Goal: Find specific page/section: Find specific page/section

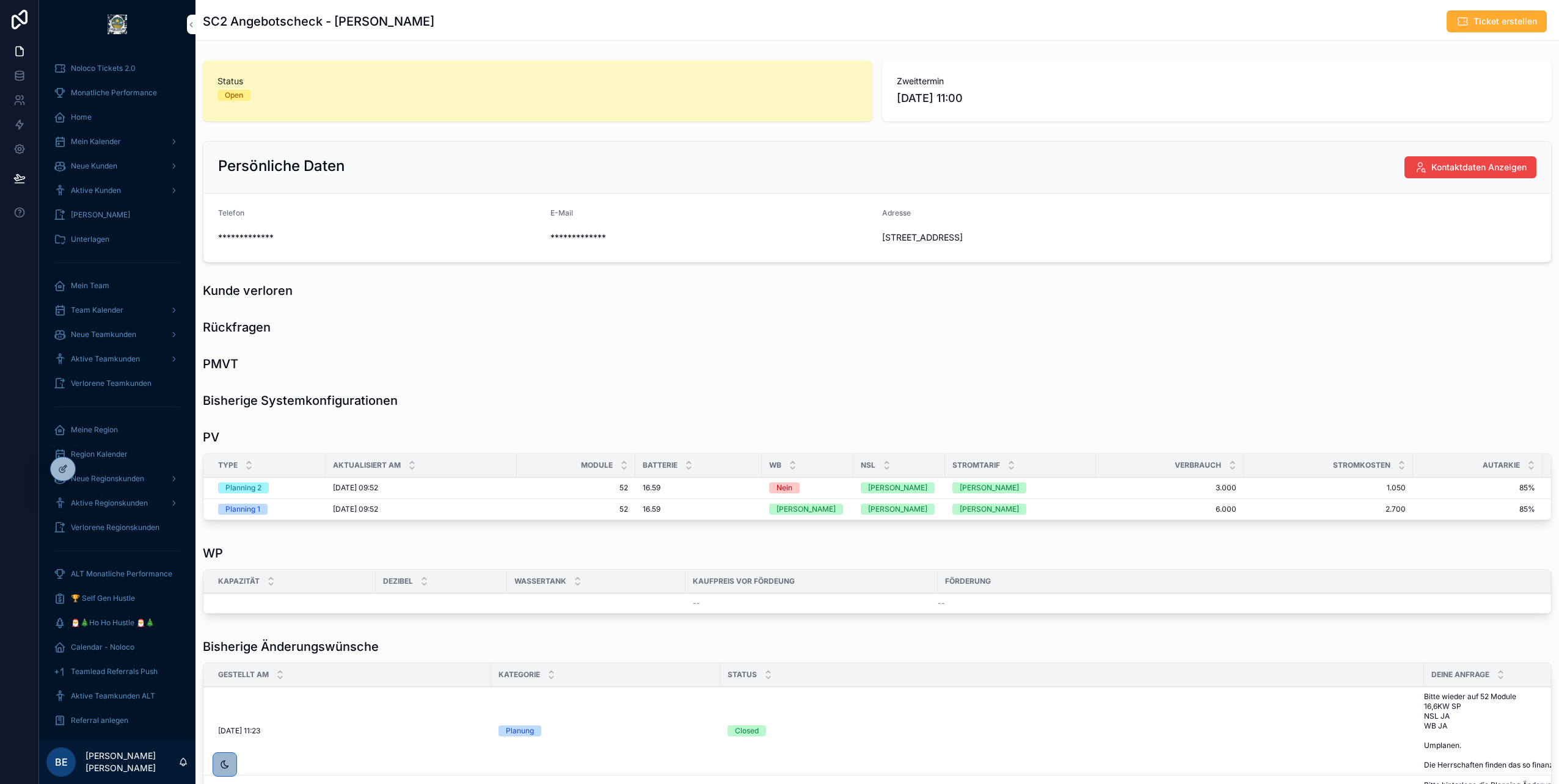
click at [0, 0] on icon at bounding box center [0, 0] width 0 height 0
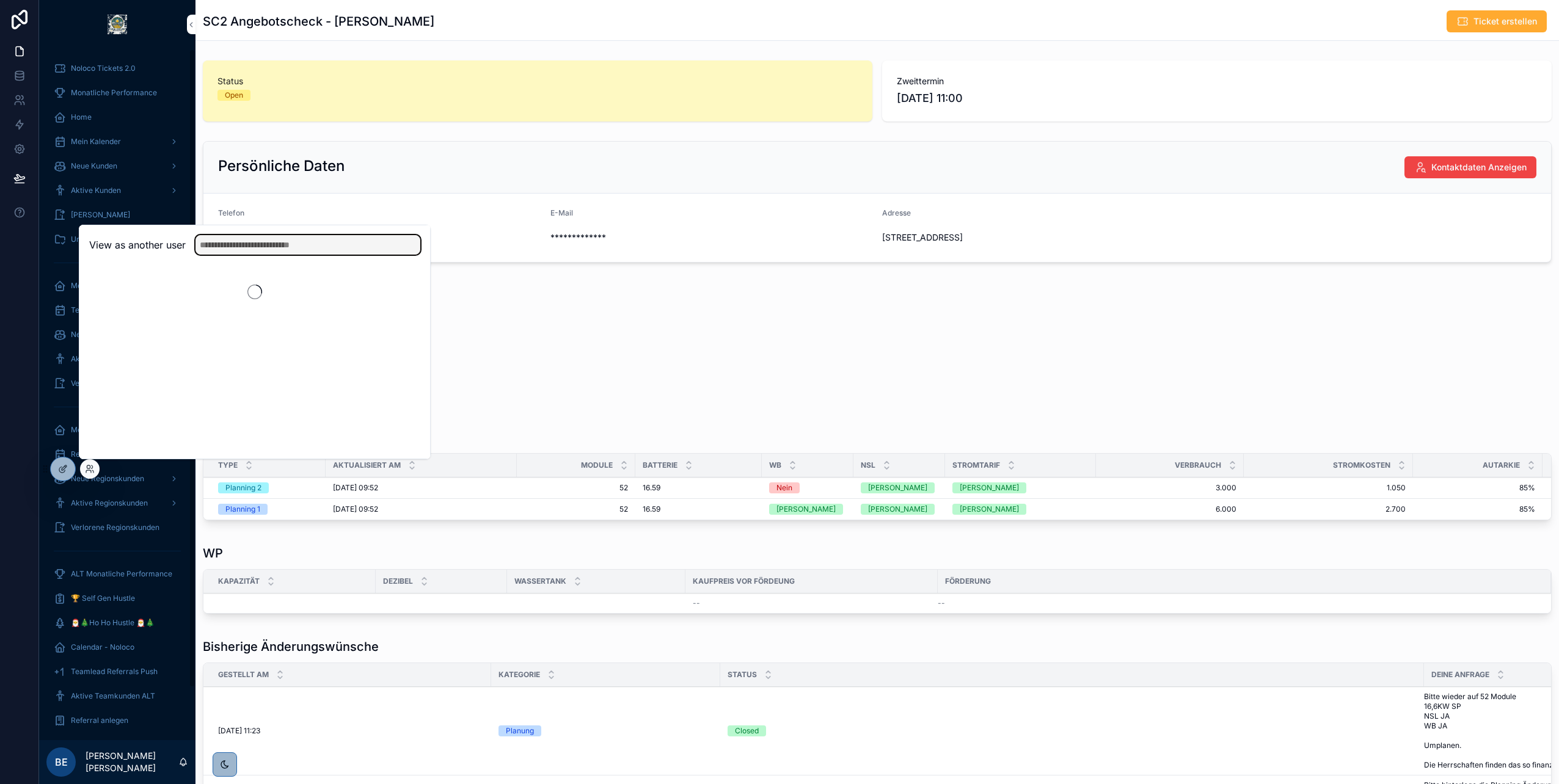
click at [290, 249] on input "text" at bounding box center [308, 245] width 225 height 19
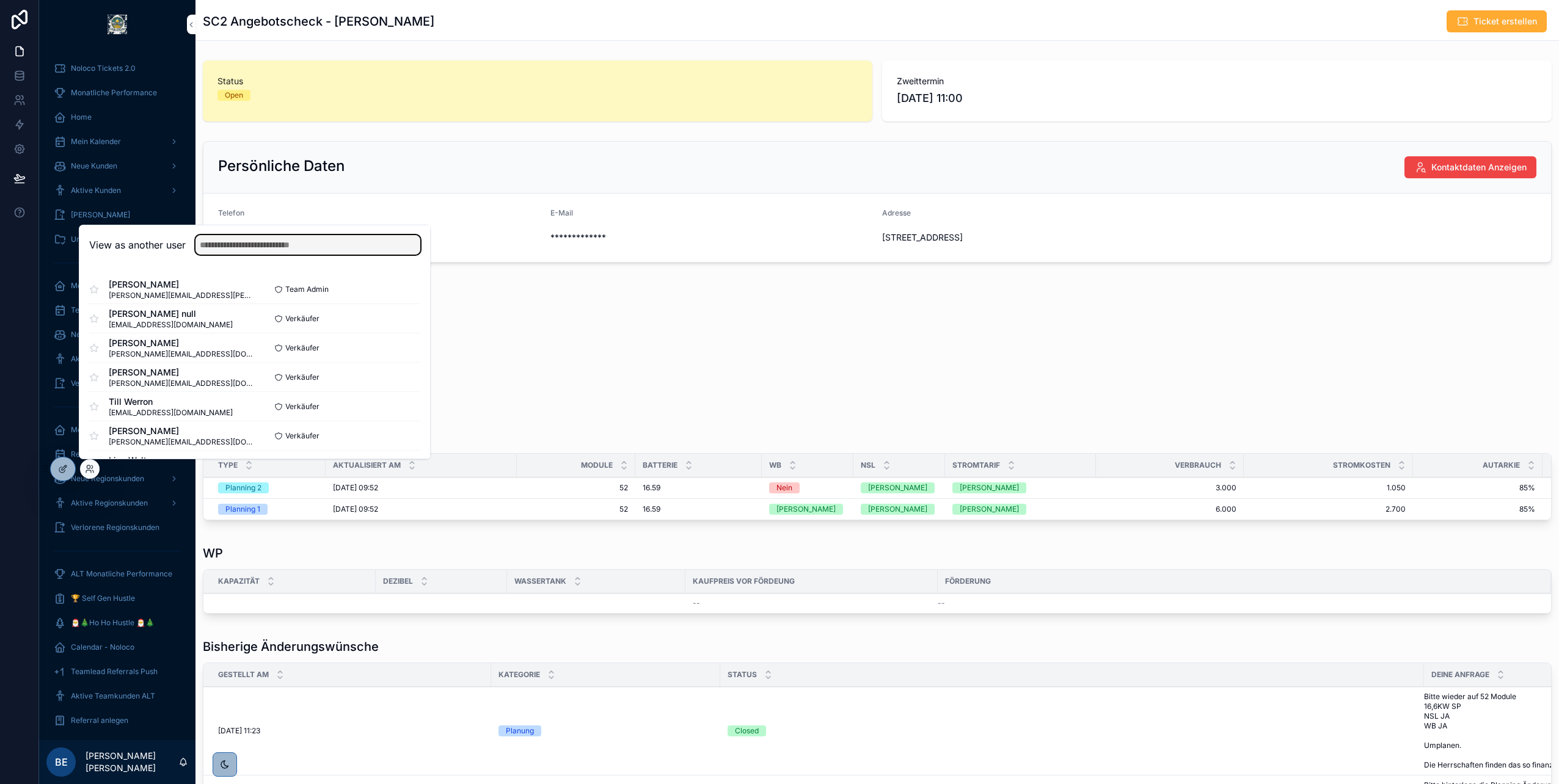
type input "*"
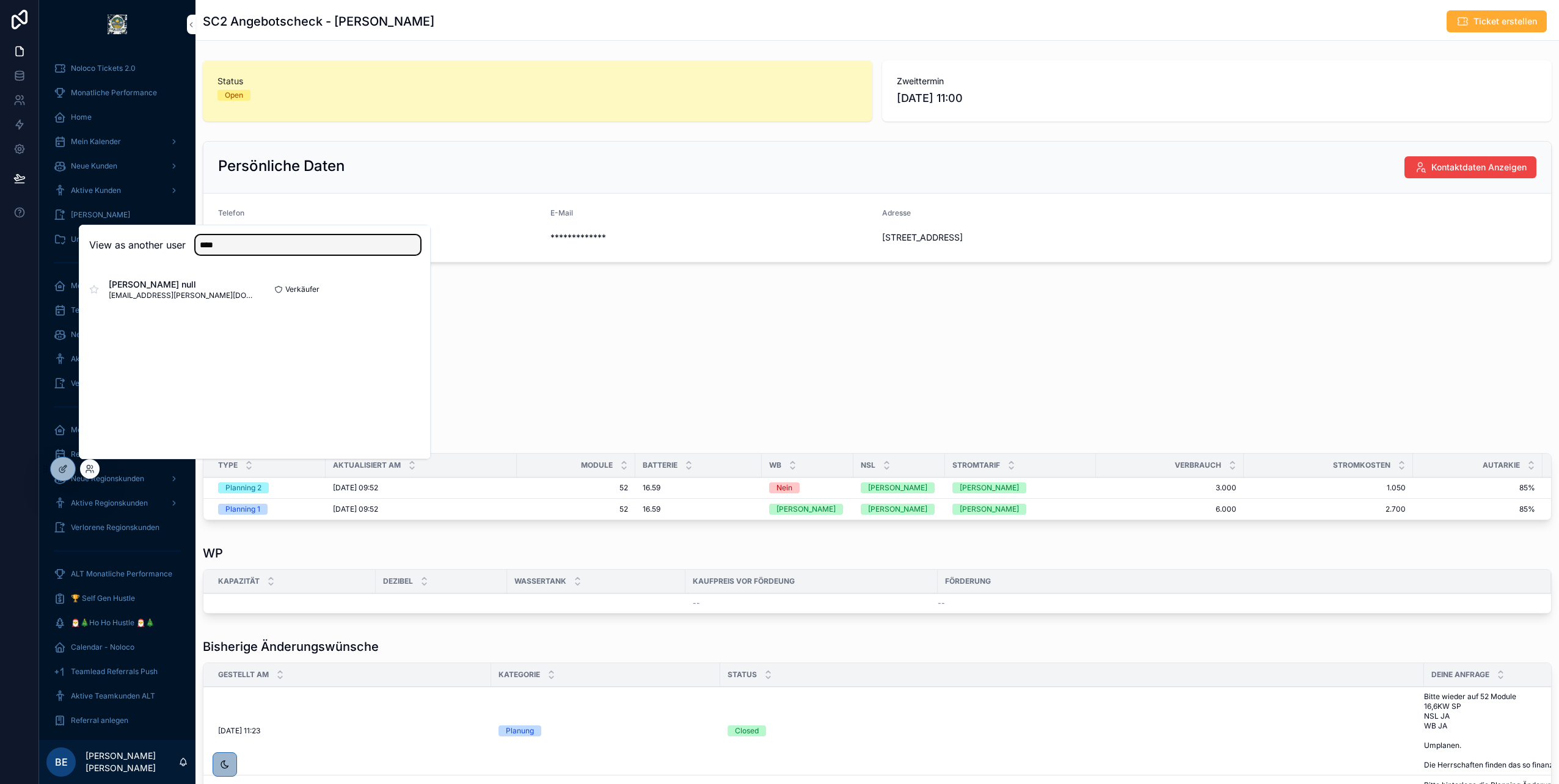
type input "****"
click at [0, 0] on button "Select" at bounding box center [0, 0] width 0 height 0
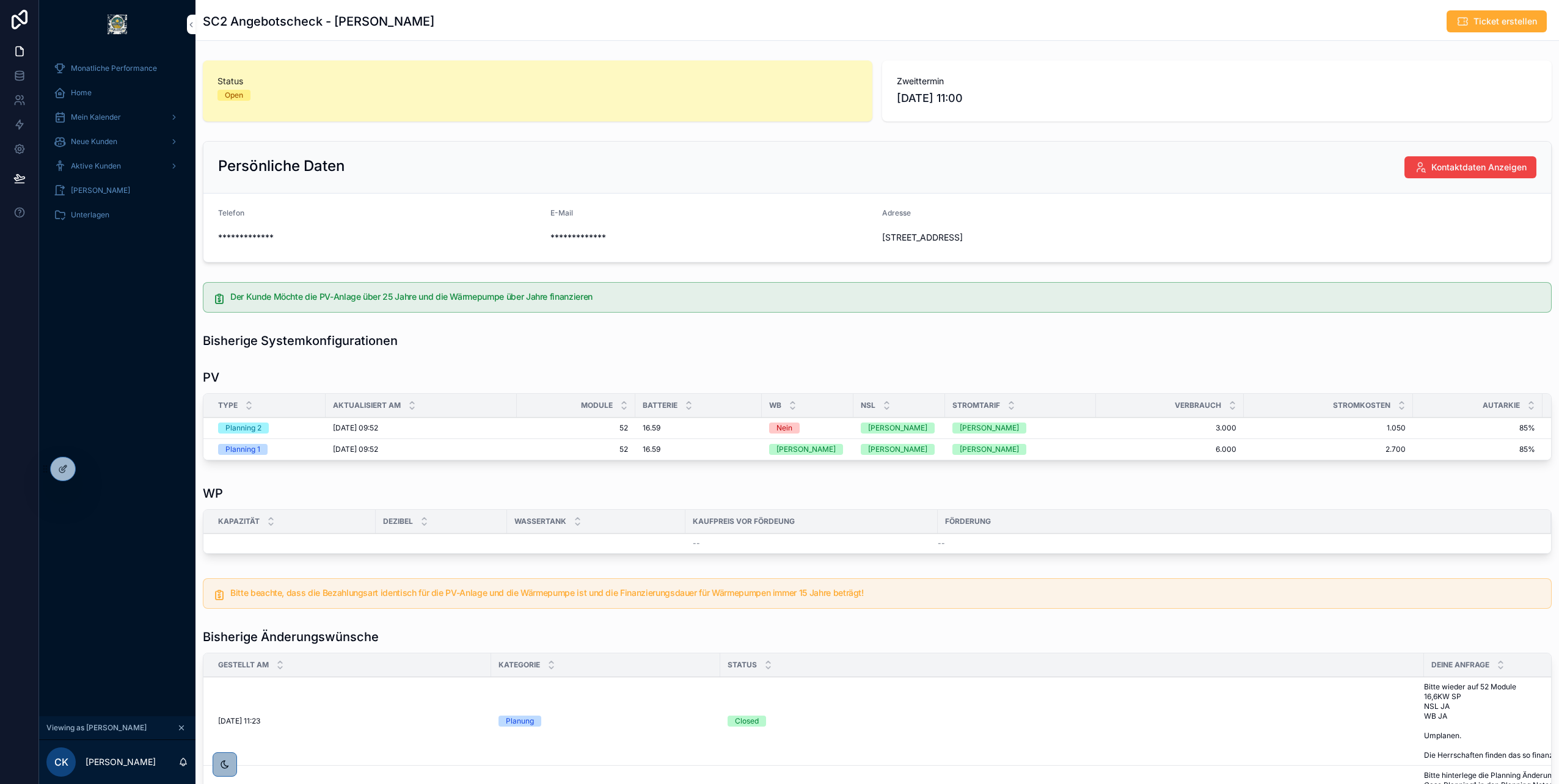
click at [126, 118] on div "Mein Kalender" at bounding box center [117, 117] width 127 height 19
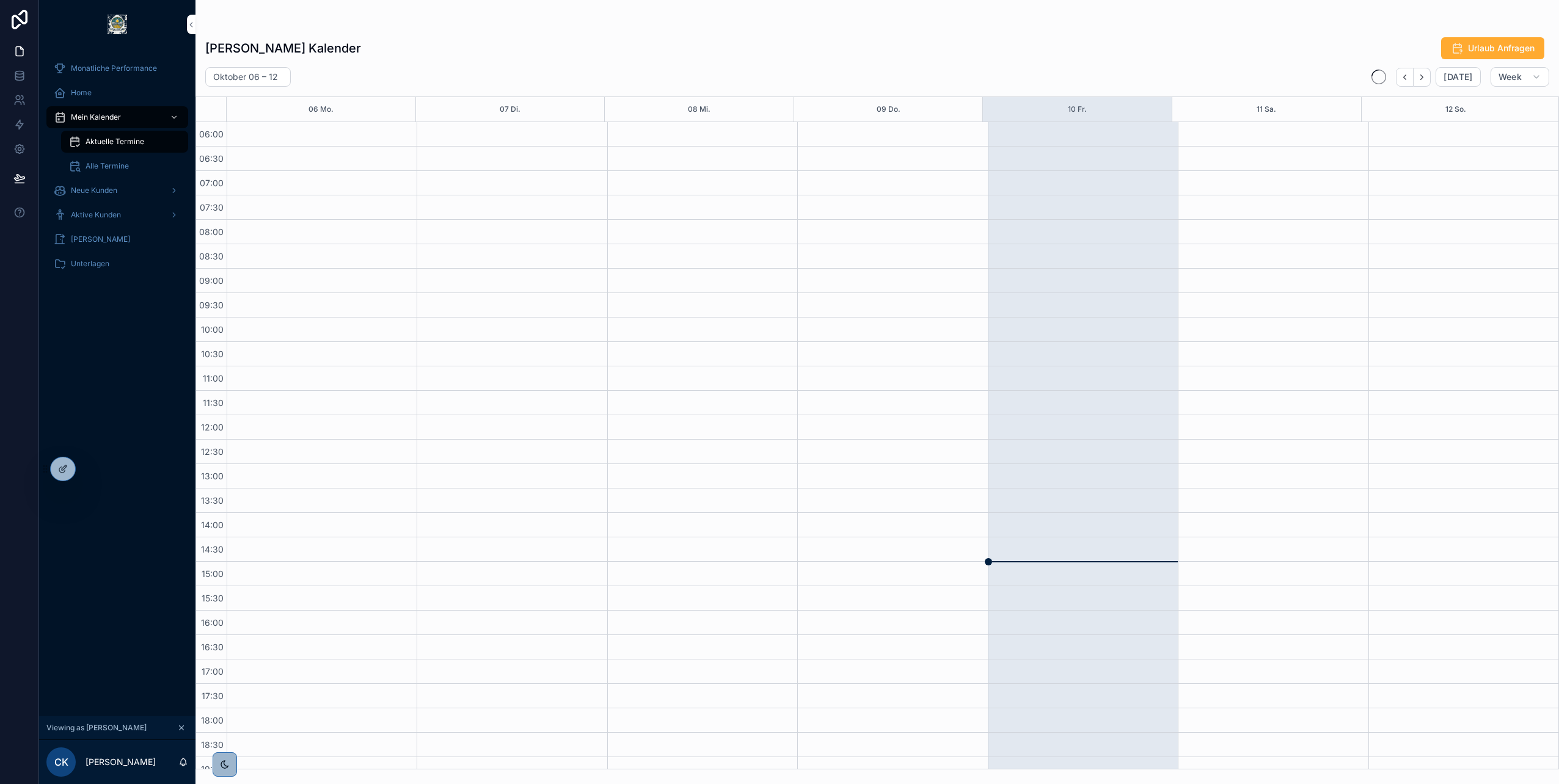
scroll to position [135, 0]
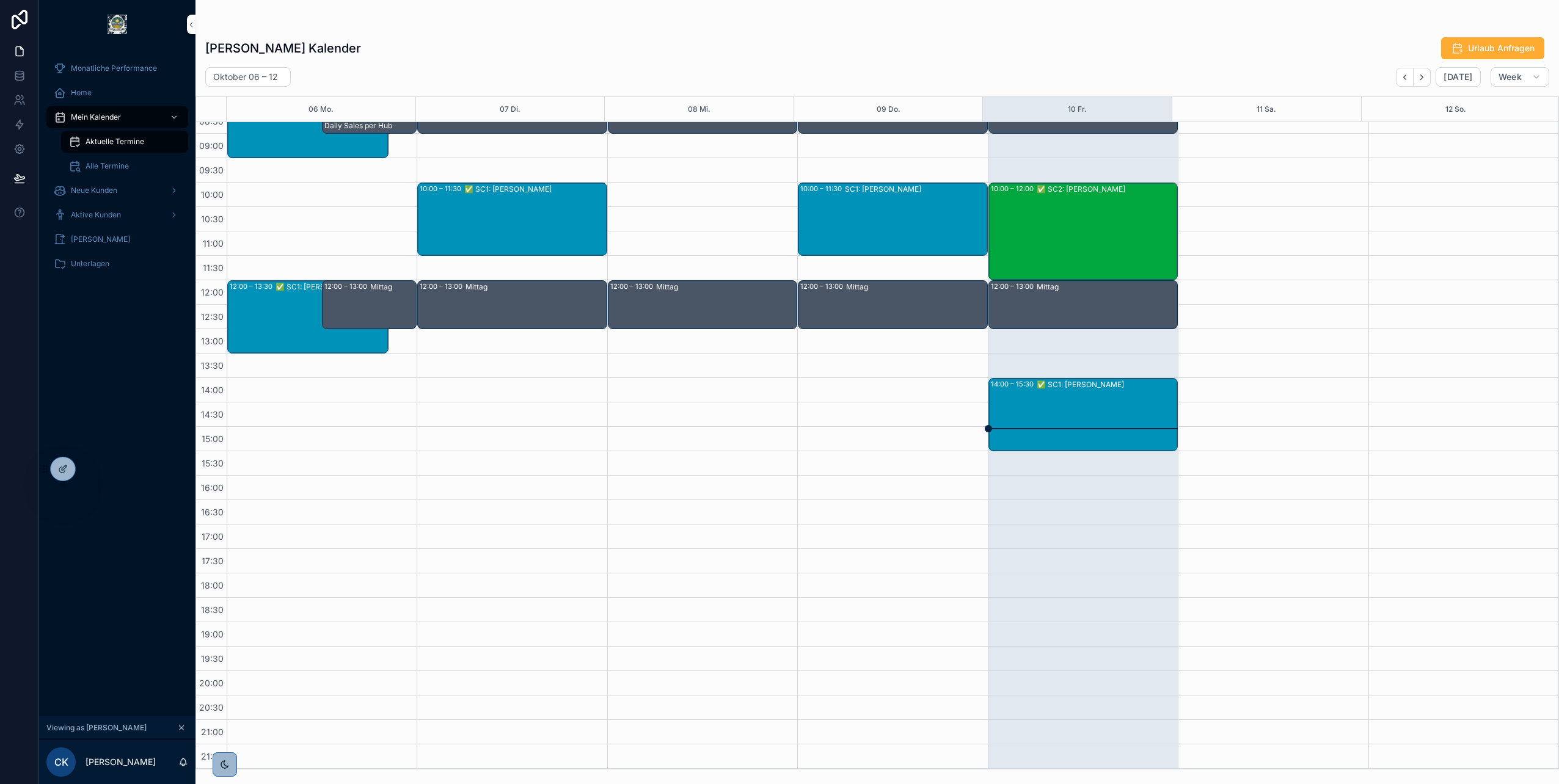
click at [0, 0] on icon at bounding box center [0, 0] width 0 height 0
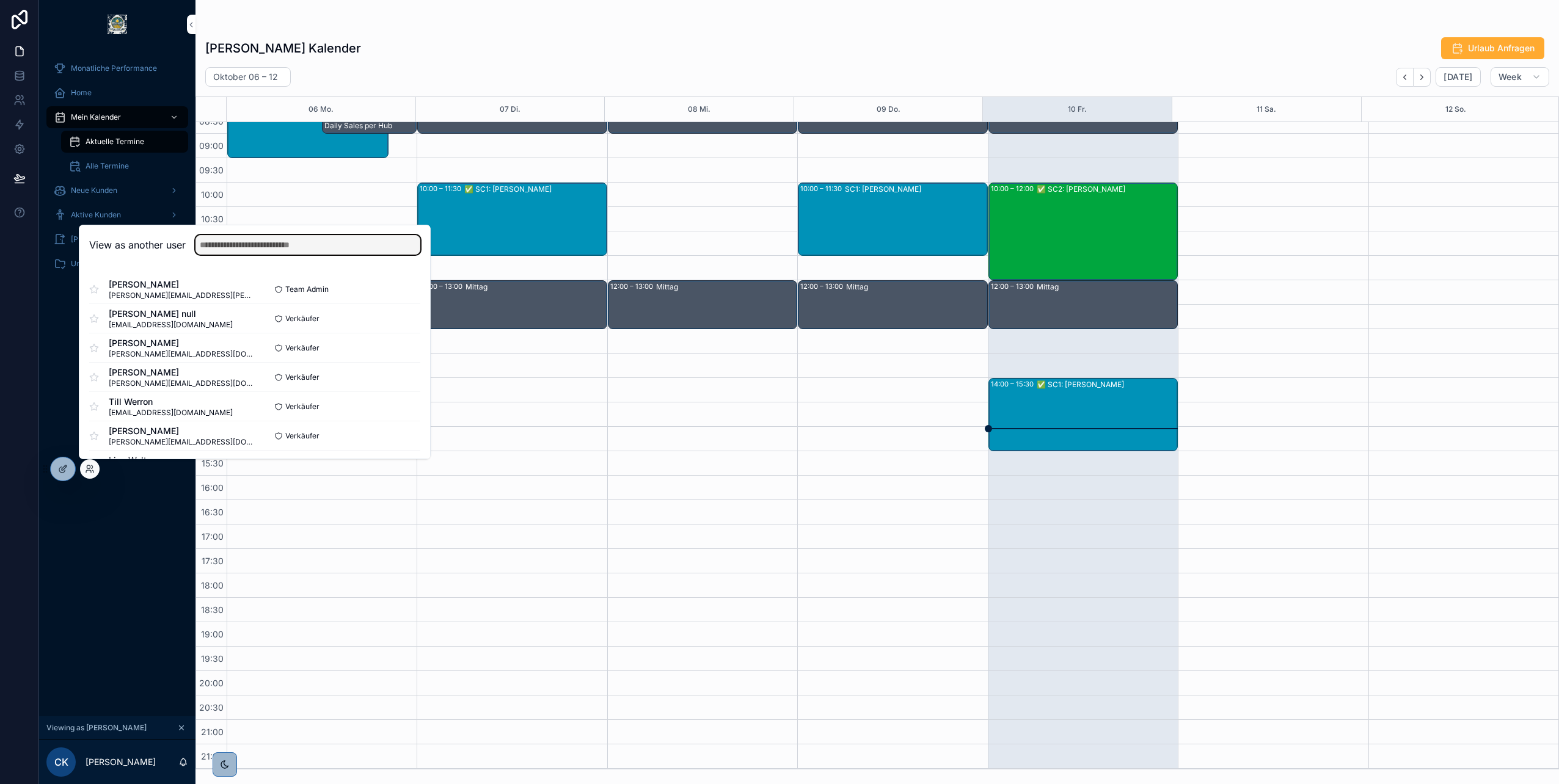
click at [284, 248] on input "text" at bounding box center [308, 245] width 225 height 19
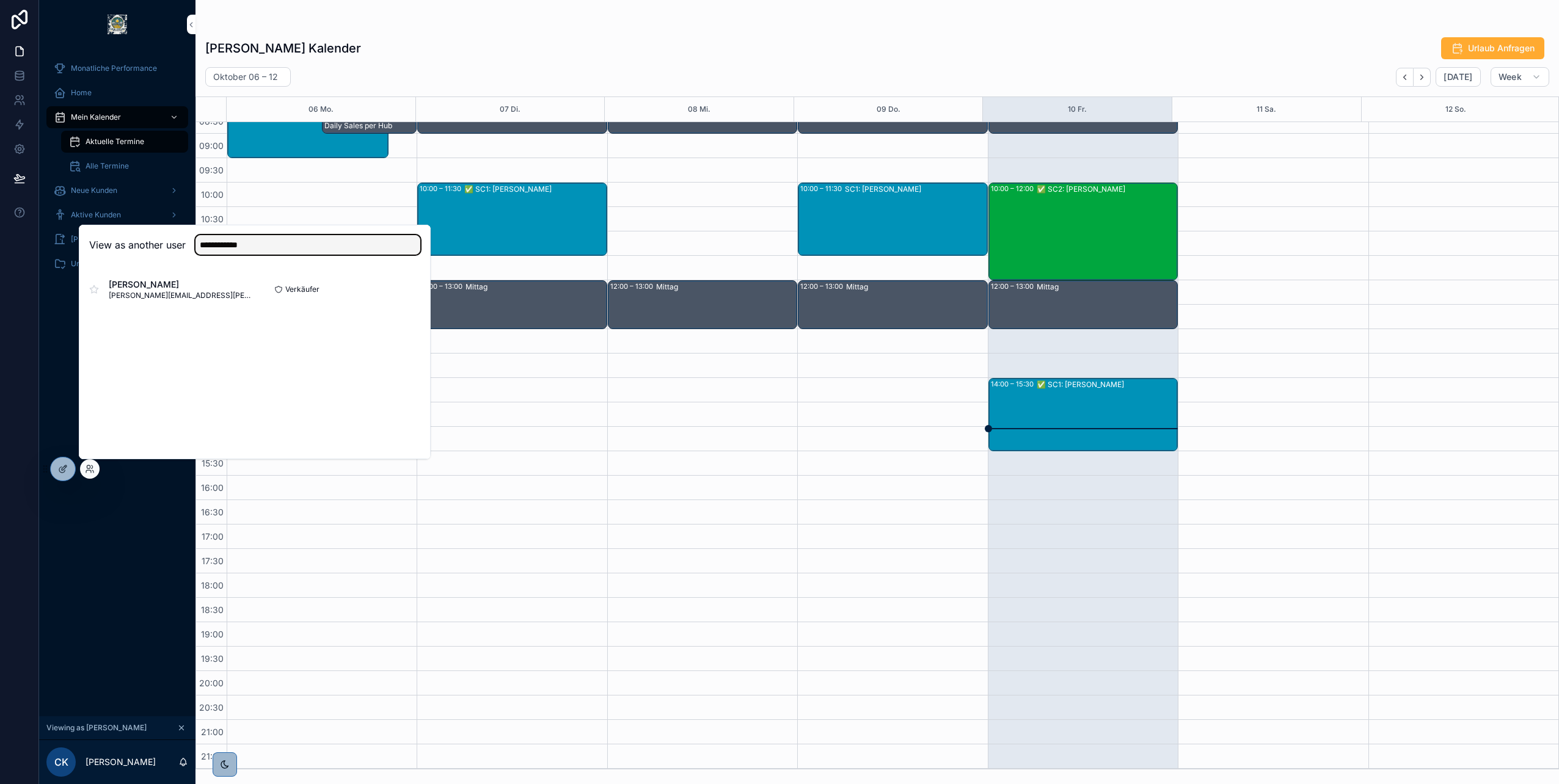
type input "**********"
click at [0, 0] on button "Select" at bounding box center [0, 0] width 0 height 0
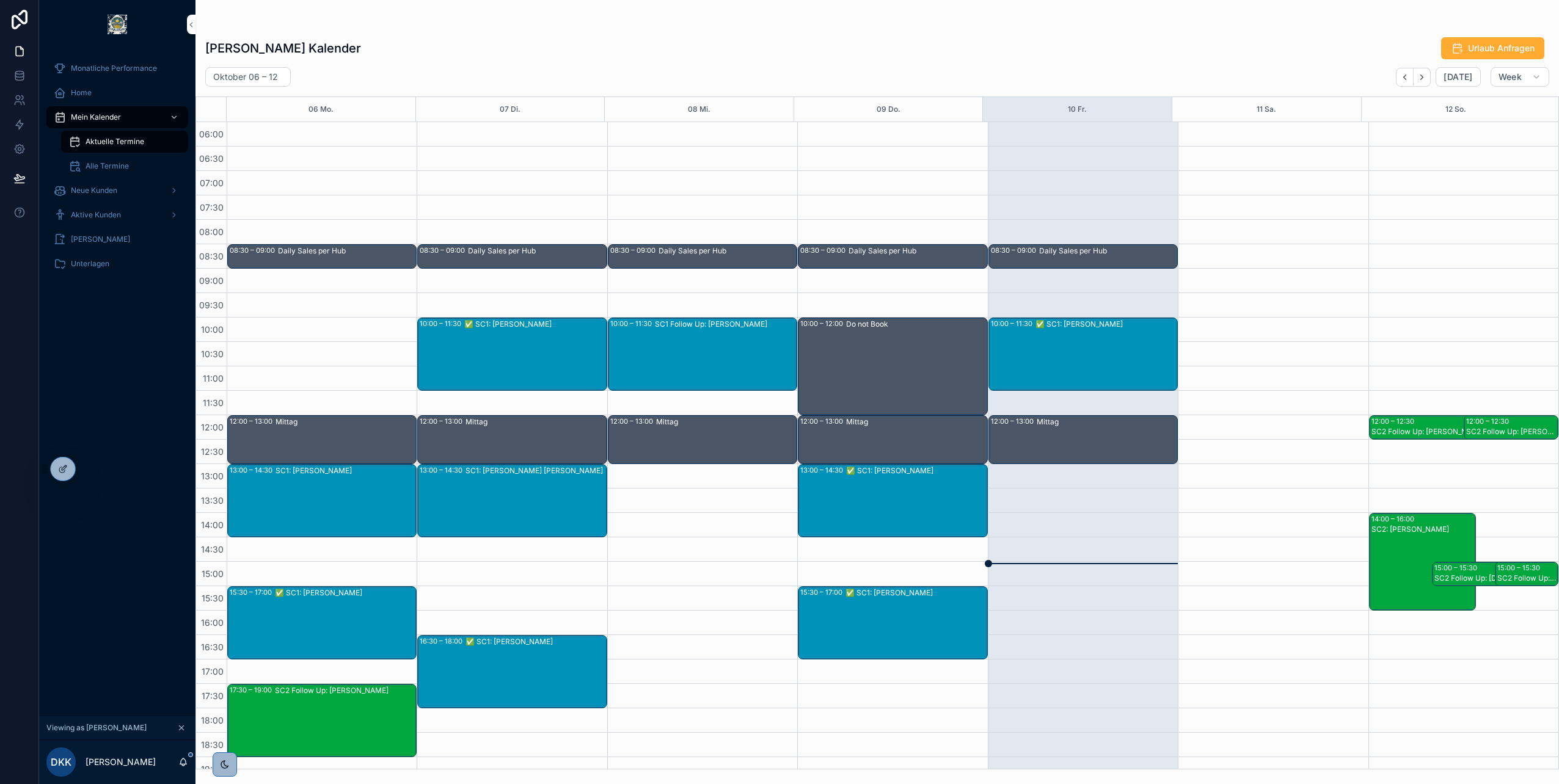
scroll to position [61, 0]
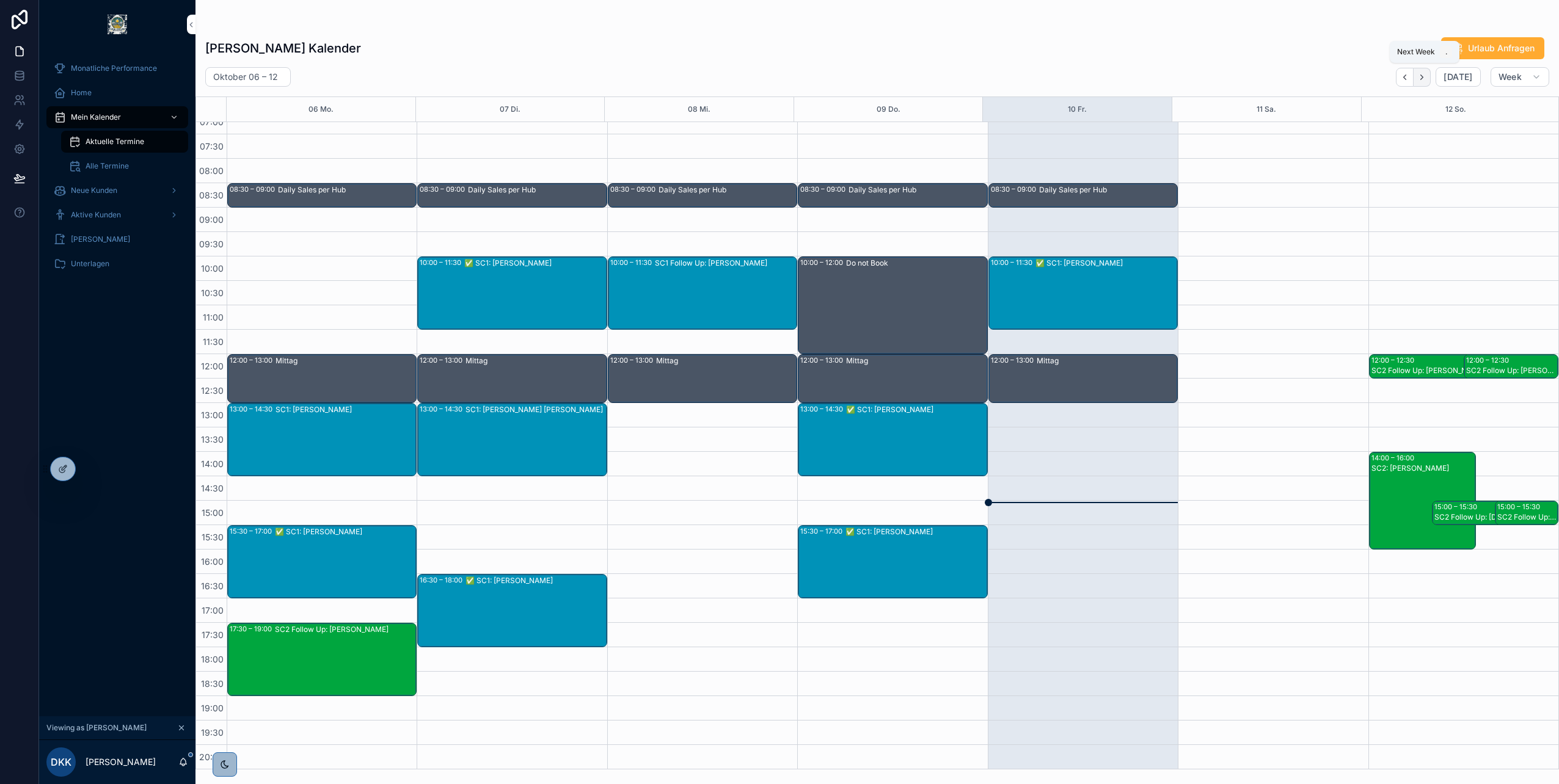
click at [1419, 80] on button "Next" at bounding box center [1422, 77] width 17 height 19
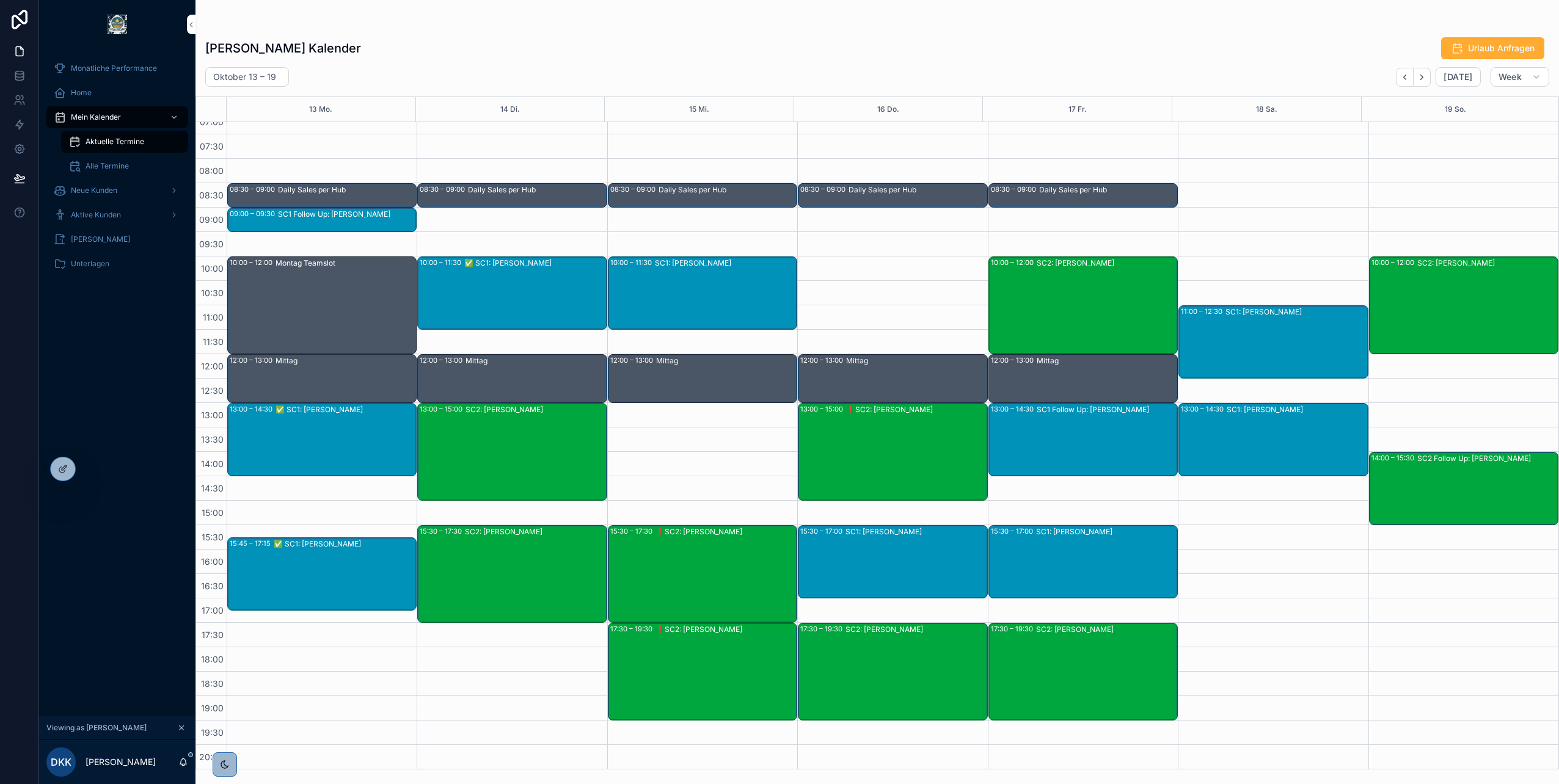
click at [0, 0] on icon at bounding box center [0, 0] width 0 height 0
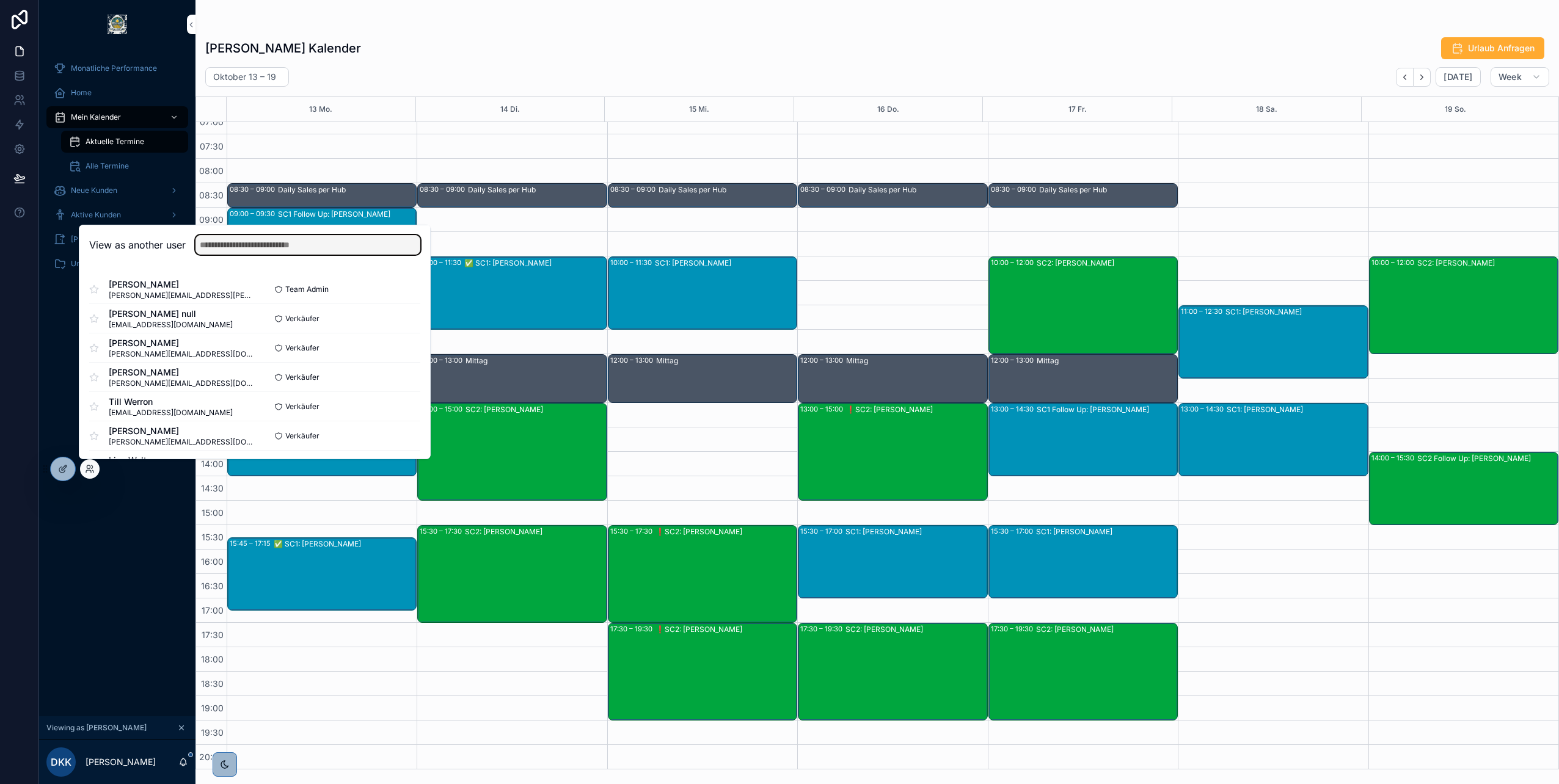
click at [246, 241] on input "text" at bounding box center [308, 245] width 225 height 19
type input "*"
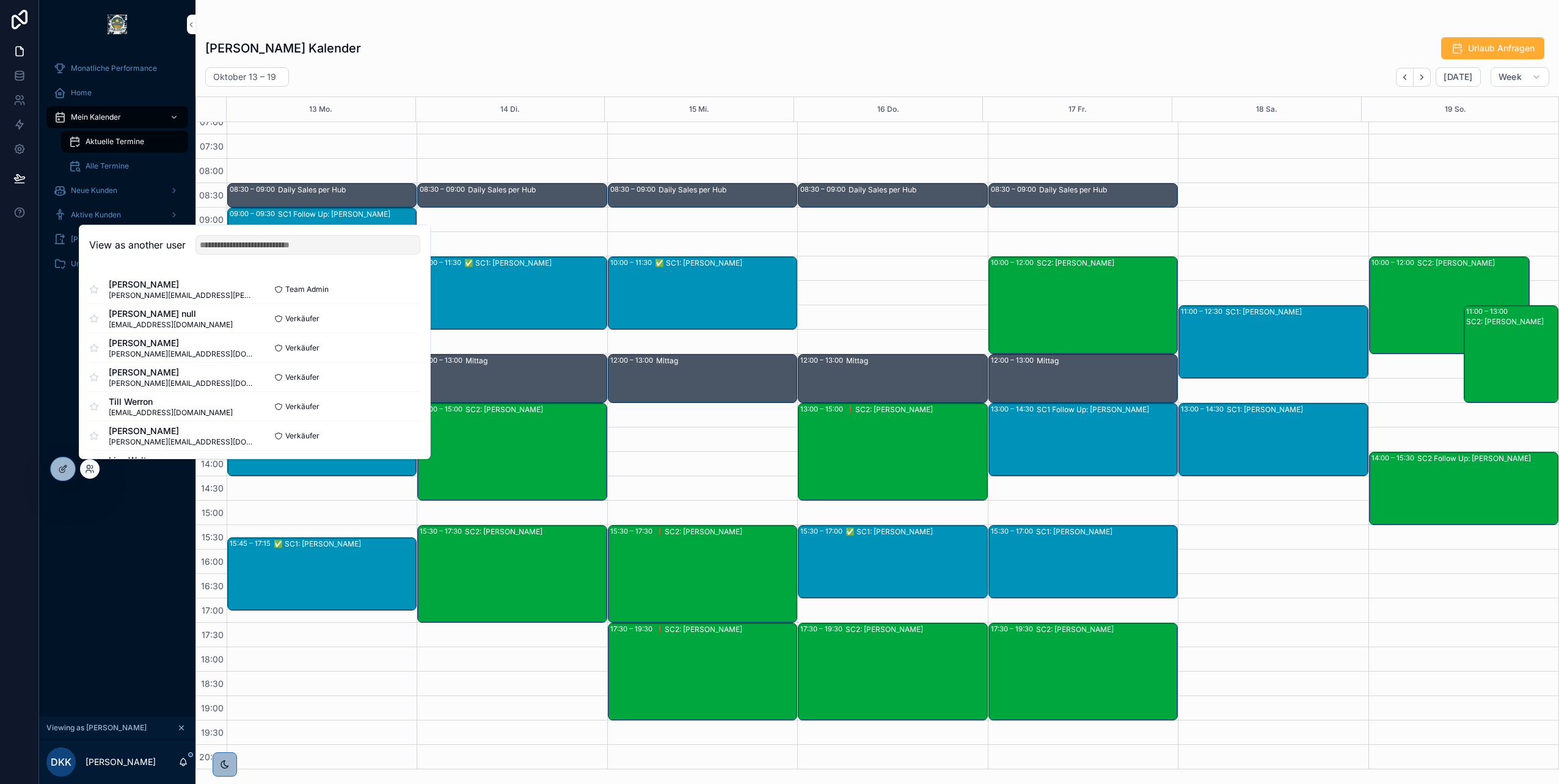
click at [89, 596] on div "Monatliche Performance Home Mein Kalender Aktuelle Termine Alle Termine Neue Ku…" at bounding box center [117, 382] width 156 height 668
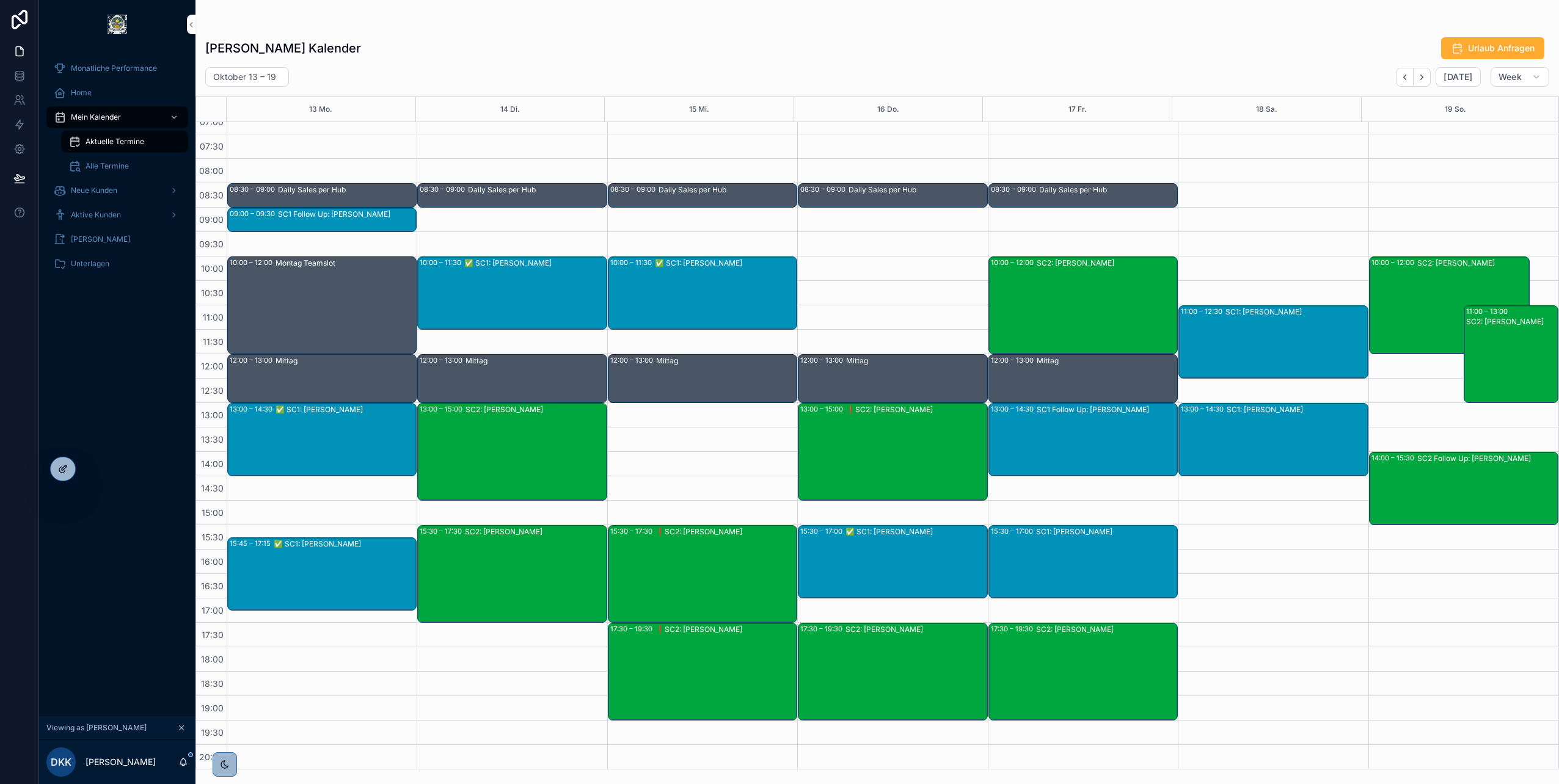
click at [67, 464] on icon at bounding box center [63, 469] width 10 height 10
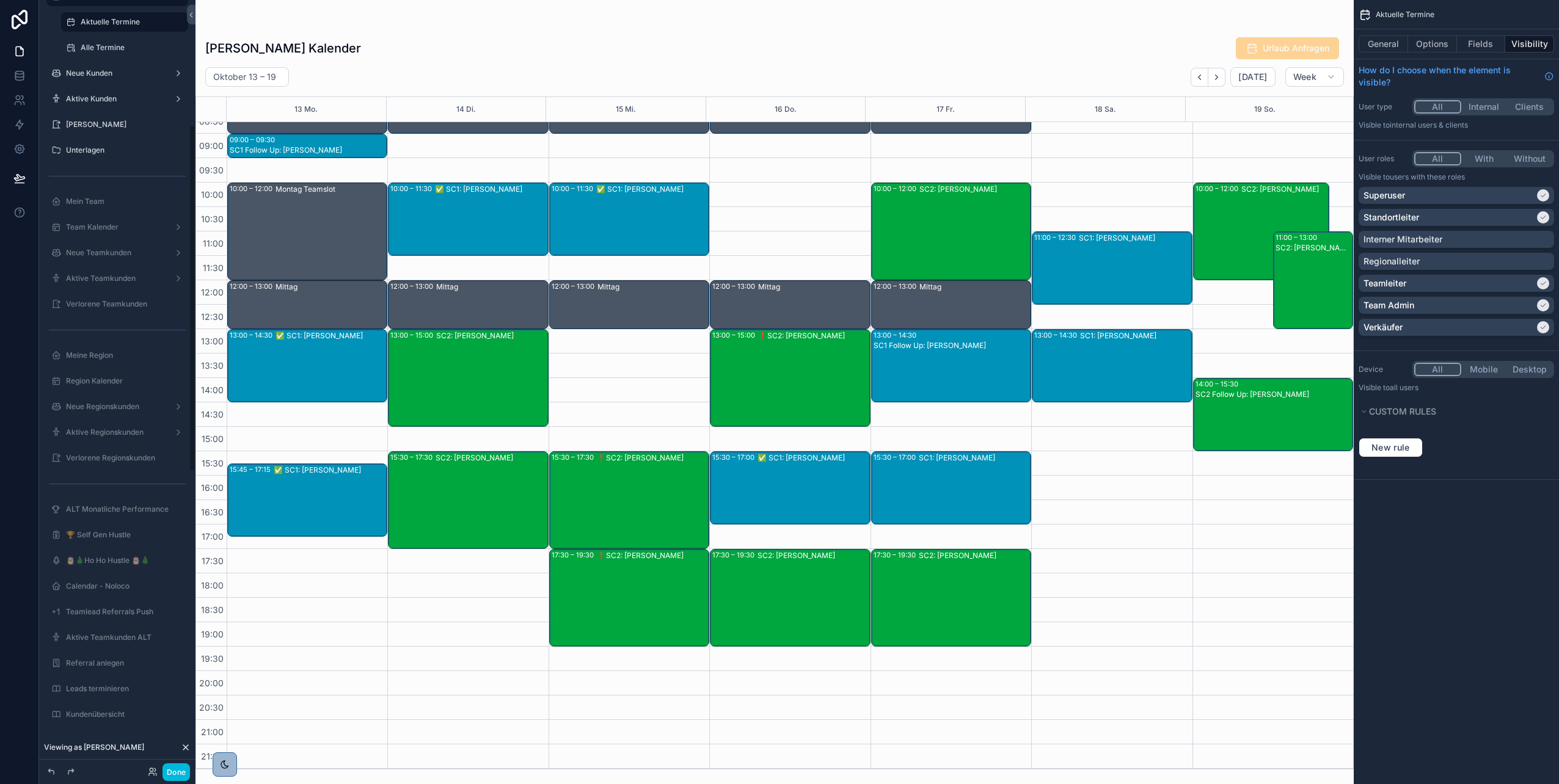
scroll to position [305, 0]
click at [115, 541] on div "Kundenübersicht" at bounding box center [117, 534] width 137 height 19
click at [107, 533] on label "Kundenübersicht" at bounding box center [123, 534] width 115 height 10
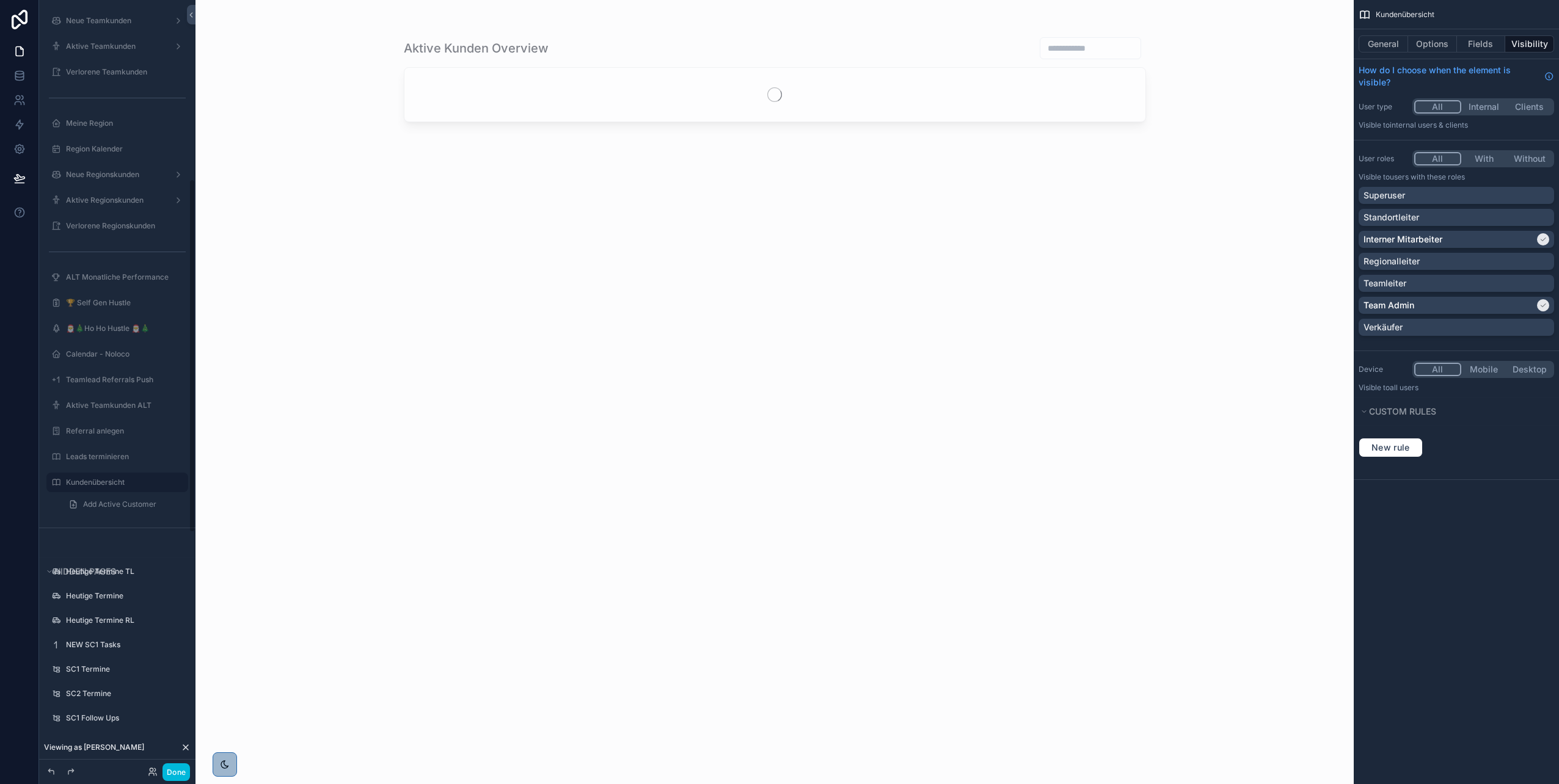
scroll to position [390, 0]
click at [1074, 49] on div "scrollable content" at bounding box center [775, 385] width 782 height 769
click at [1051, 49] on input "scrollable content" at bounding box center [1090, 48] width 100 height 17
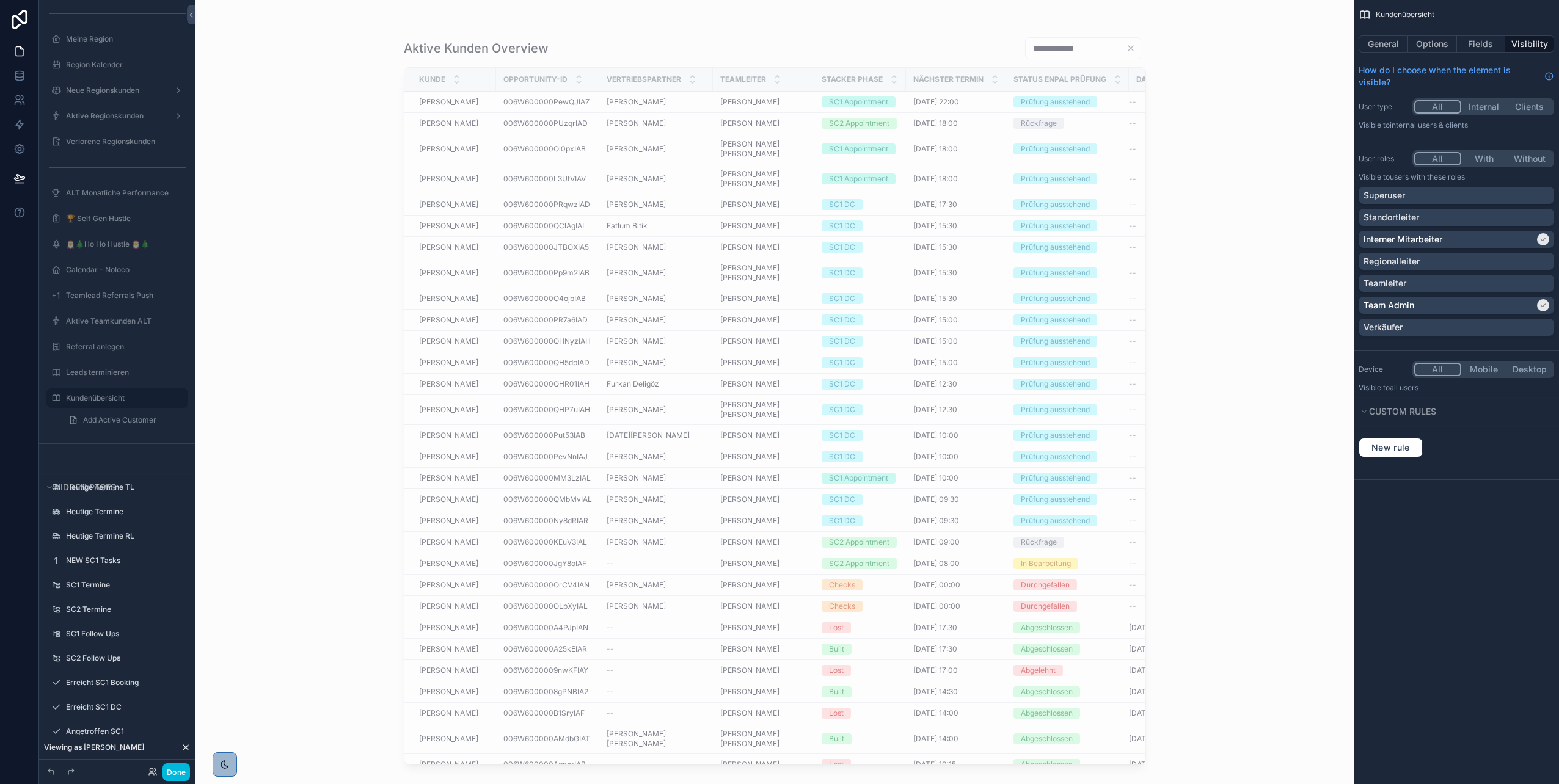
type input "**********"
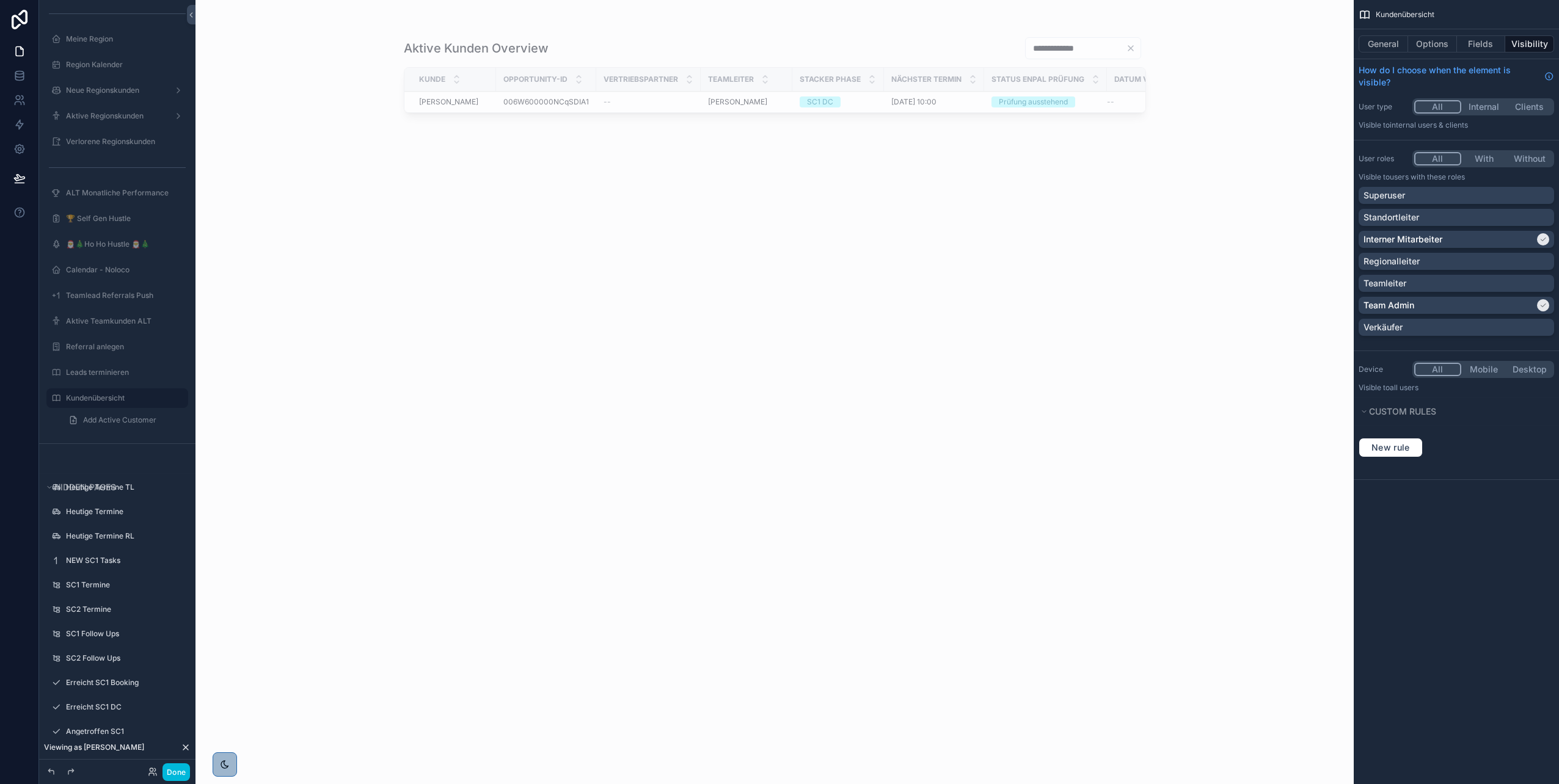
click at [458, 103] on span "Mehmet Cosgun" at bounding box center [448, 102] width 59 height 10
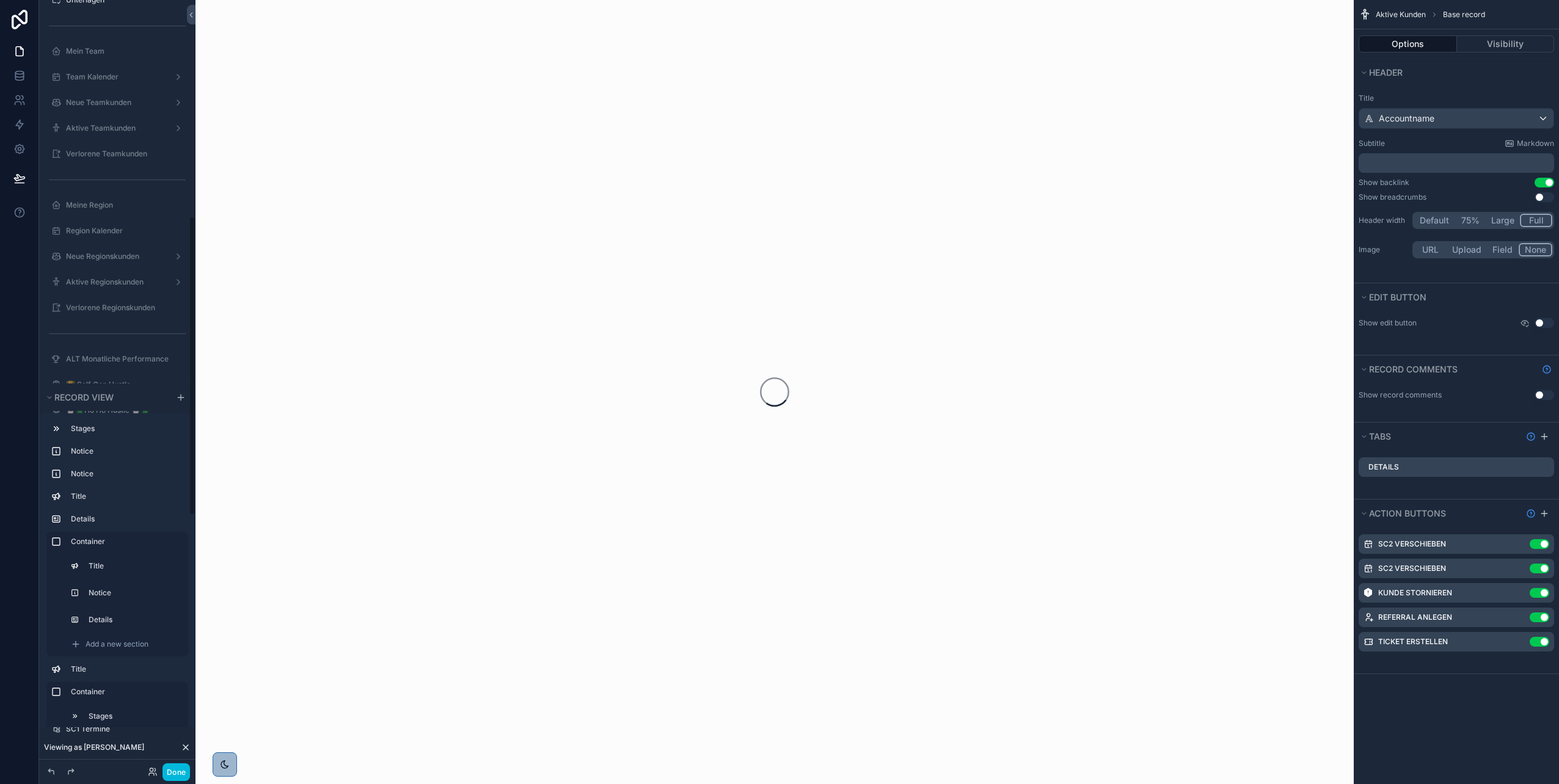
scroll to position [556, 0]
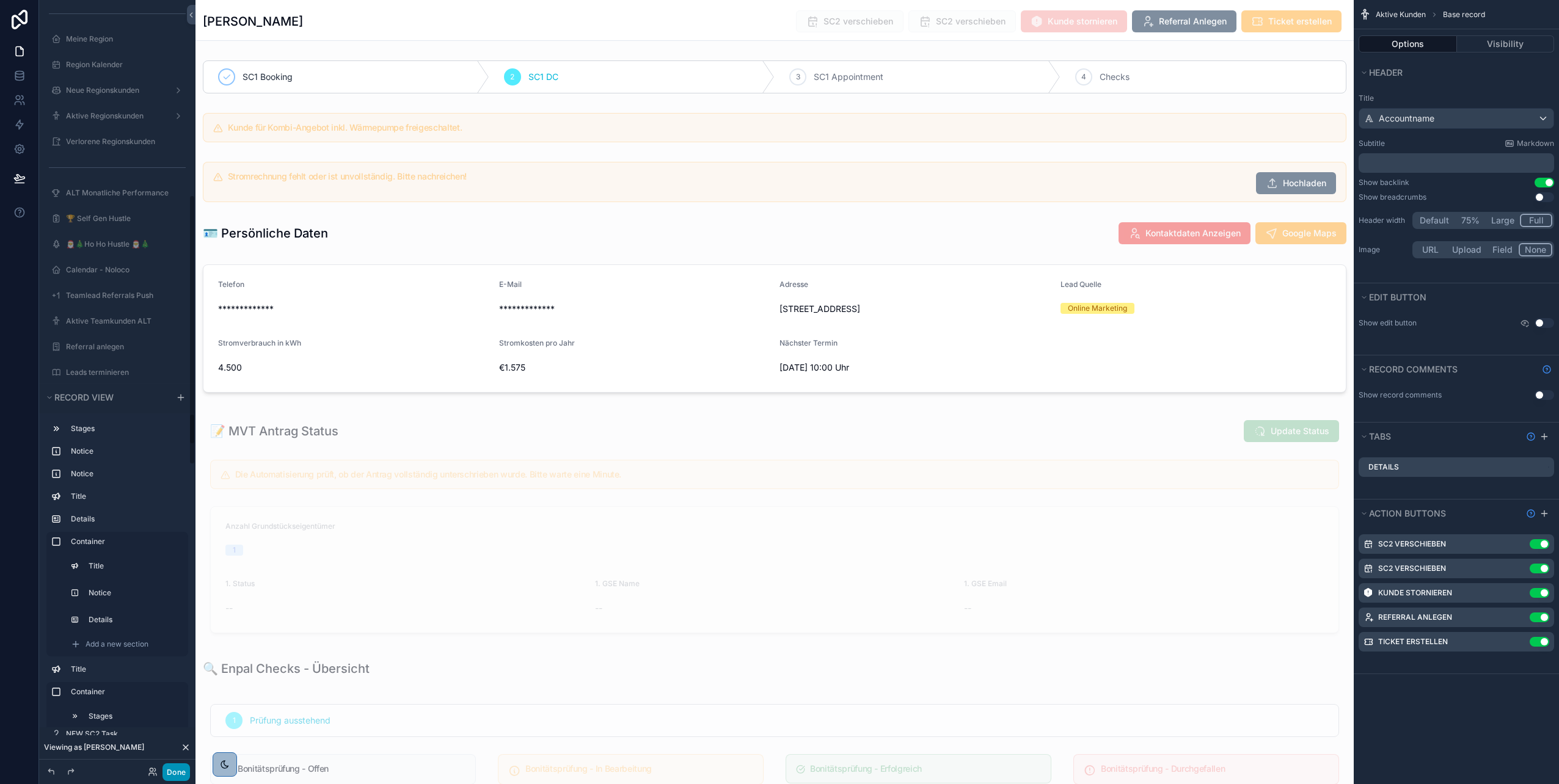
click at [177, 768] on button "Done" at bounding box center [176, 772] width 28 height 18
